Goal: Task Accomplishment & Management: Use online tool/utility

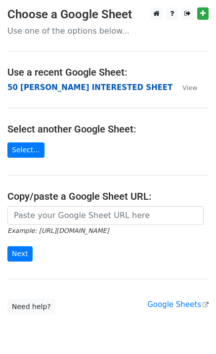
click at [42, 90] on strong "50 [PERSON_NAME] INTERESTED SHEET" at bounding box center [89, 87] width 165 height 9
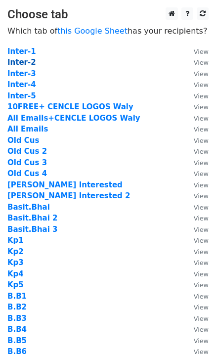
click at [26, 64] on strong "Inter-2" at bounding box center [21, 62] width 29 height 9
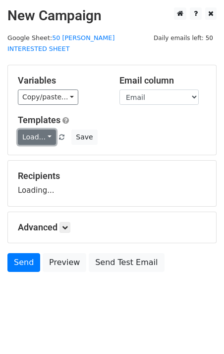
click at [39, 130] on link "Load..." at bounding box center [37, 137] width 38 height 15
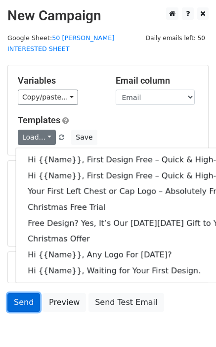
click at [22, 297] on link "Send" at bounding box center [23, 302] width 33 height 19
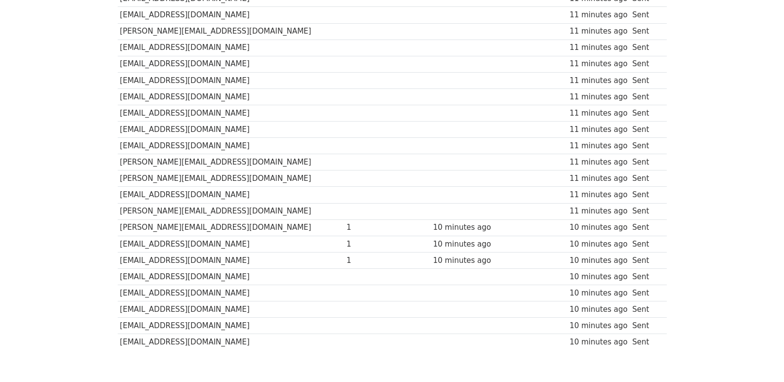
scroll to position [689, 0]
